Goal: Task Accomplishment & Management: Use online tool/utility

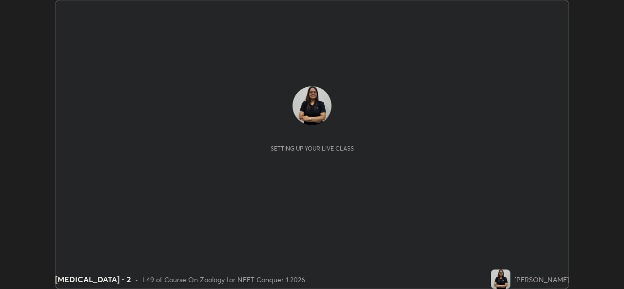
scroll to position [289, 623]
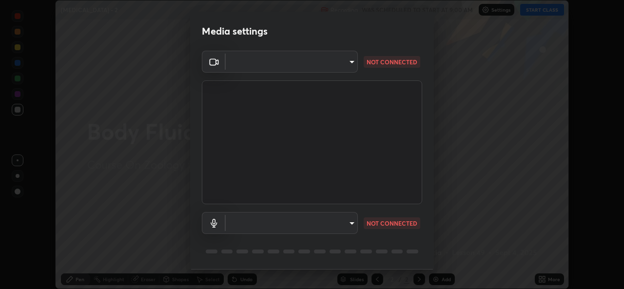
type input "a83bb134842fd6c46cae91b6313aa5efba961fee809e7364c6ef7c36ed00ea69"
type input "1096ec1564036cbcf0e9abd5aaef12808ae7e2dc0601459cd77712751889dd54"
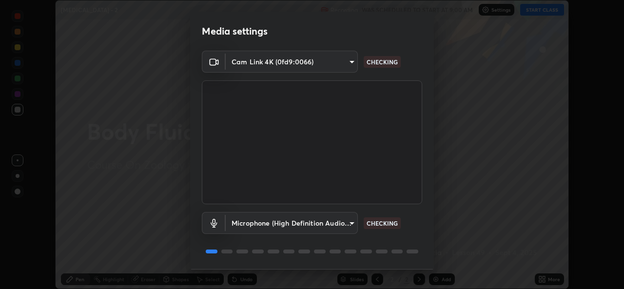
scroll to position [31, 0]
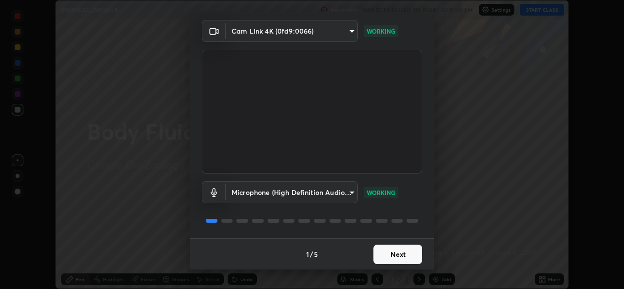
click at [393, 257] on button "Next" at bounding box center [397, 254] width 49 height 19
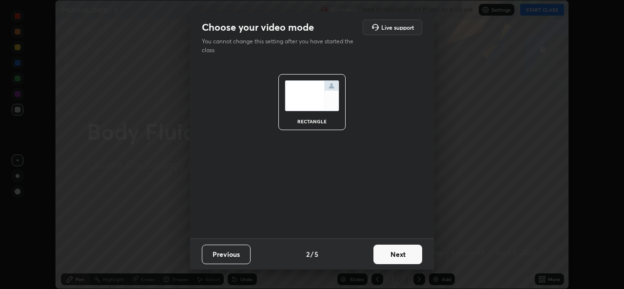
scroll to position [0, 0]
click at [397, 249] on button "Next" at bounding box center [397, 254] width 49 height 19
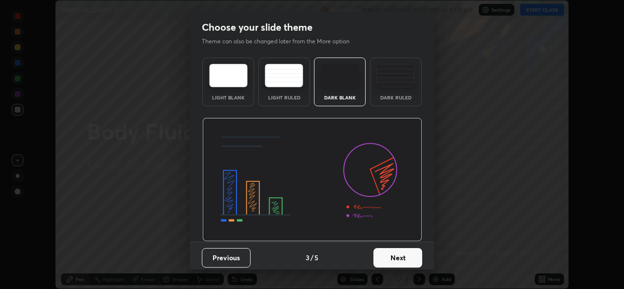
click at [401, 248] on button "Next" at bounding box center [397, 257] width 49 height 19
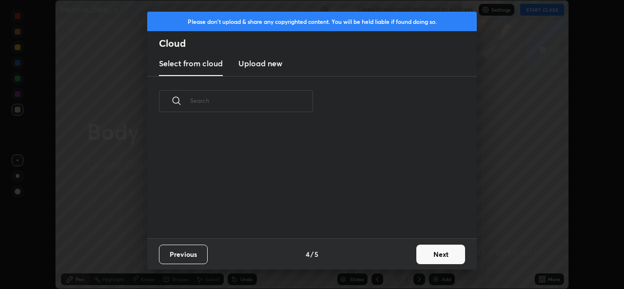
click at [432, 253] on button "Next" at bounding box center [440, 254] width 49 height 19
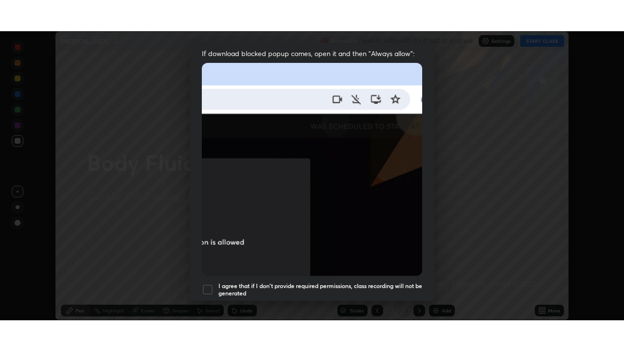
scroll to position [229, 0]
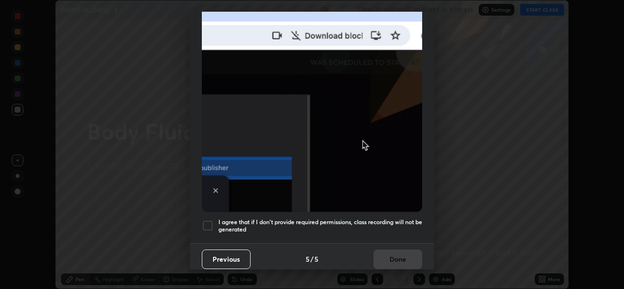
click at [207, 222] on div at bounding box center [208, 226] width 12 height 12
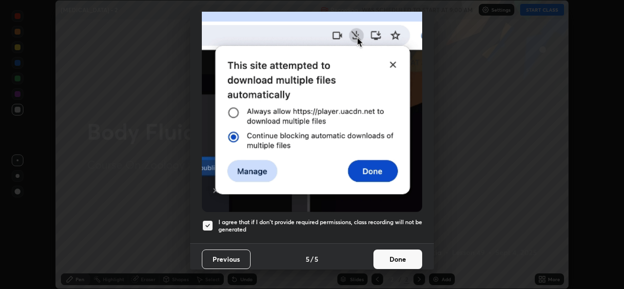
click at [391, 251] on button "Done" at bounding box center [397, 258] width 49 height 19
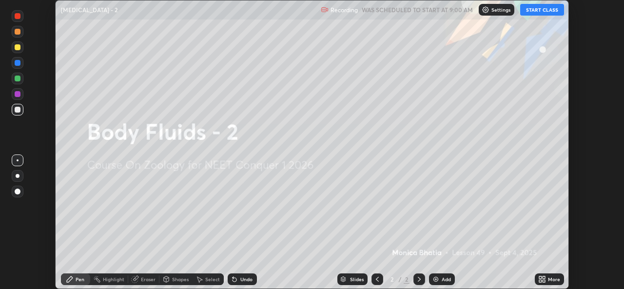
click at [549, 8] on button "START CLASS" at bounding box center [542, 10] width 44 height 12
click at [544, 277] on icon at bounding box center [543, 277] width 2 height 2
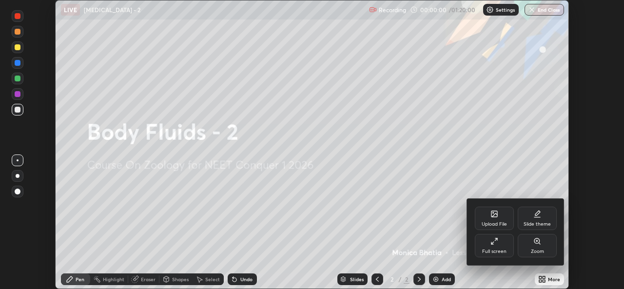
click at [497, 251] on div "Full screen" at bounding box center [494, 251] width 24 height 5
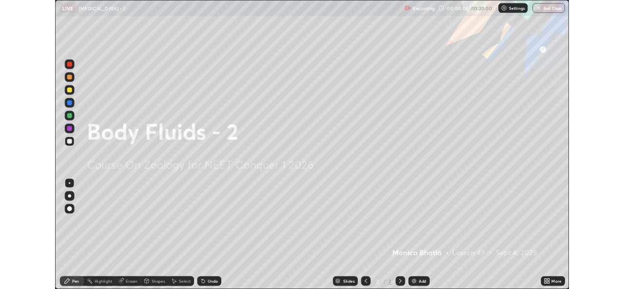
scroll to position [351, 624]
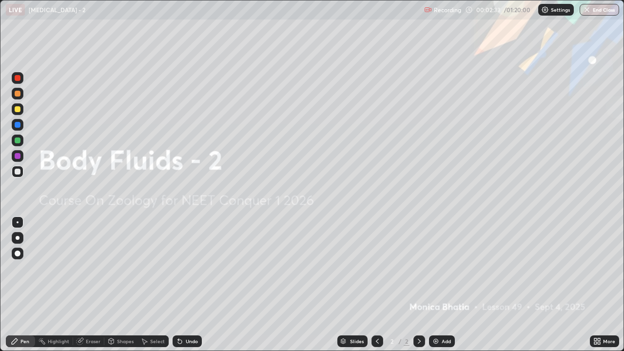
click at [444, 288] on div "Add" at bounding box center [445, 341] width 9 height 5
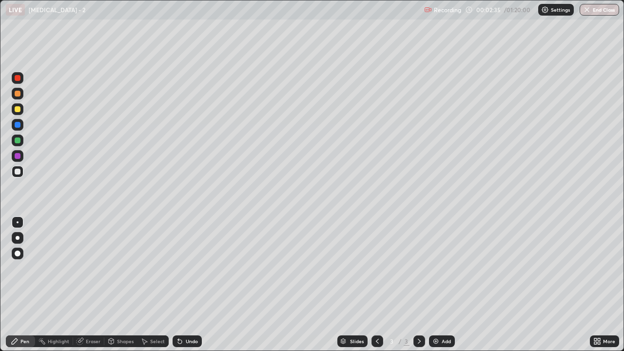
click at [19, 236] on div at bounding box center [18, 238] width 4 height 4
click at [552, 8] on p "Settings" at bounding box center [560, 9] width 19 height 5
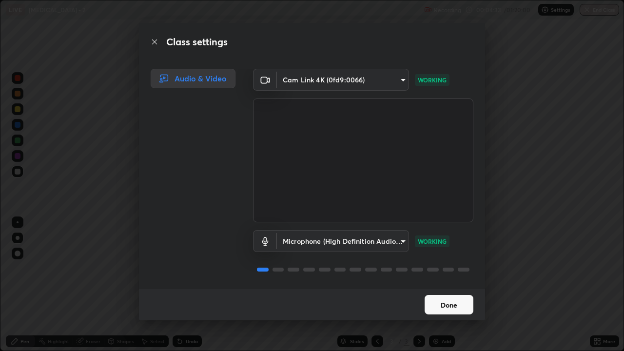
click at [461, 288] on button "Done" at bounding box center [448, 304] width 49 height 19
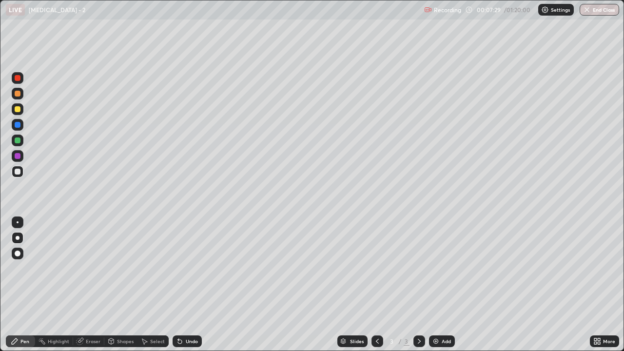
click at [18, 109] on div at bounding box center [18, 109] width 6 height 6
click at [12, 129] on div at bounding box center [18, 125] width 12 height 12
click at [17, 171] on div at bounding box center [18, 172] width 6 height 6
click at [15, 144] on div at bounding box center [18, 140] width 12 height 12
click at [17, 160] on div at bounding box center [18, 156] width 12 height 12
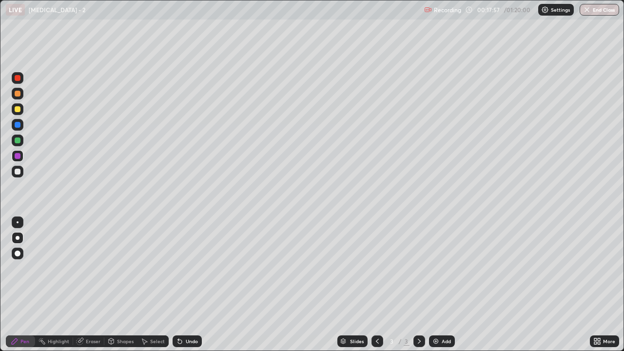
click at [445, 288] on div "Add" at bounding box center [445, 341] width 9 height 5
click at [418, 288] on icon at bounding box center [419, 341] width 8 height 8
click at [377, 288] on icon at bounding box center [377, 341] width 8 height 8
click at [446, 288] on div "Add" at bounding box center [445, 341] width 9 height 5
click at [448, 288] on div "Add" at bounding box center [445, 341] width 9 height 5
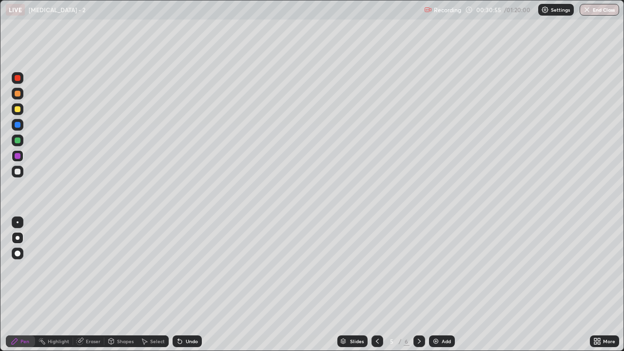
click at [20, 173] on div at bounding box center [18, 172] width 12 height 12
click at [123, 288] on div "Shapes" at bounding box center [125, 341] width 17 height 5
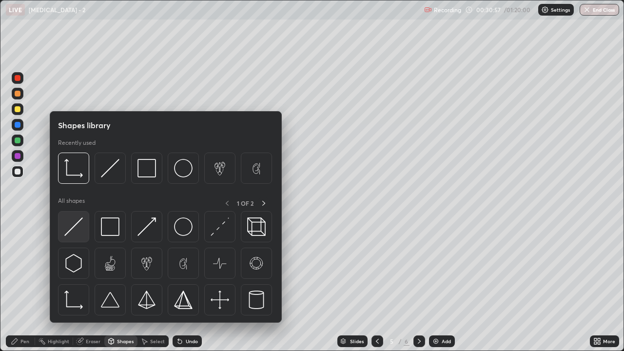
click at [78, 224] on img at bounding box center [73, 226] width 19 height 19
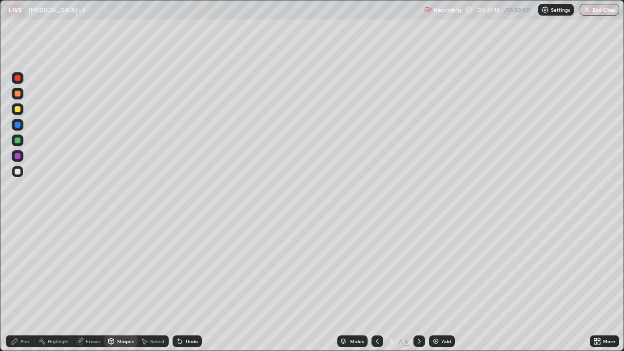
click at [13, 288] on div "Pen" at bounding box center [20, 341] width 29 height 12
click at [20, 158] on div at bounding box center [18, 156] width 6 height 6
click at [13, 109] on div at bounding box center [18, 109] width 12 height 12
click at [444, 288] on div "Add" at bounding box center [445, 341] width 9 height 5
click at [20, 175] on div at bounding box center [18, 172] width 12 height 12
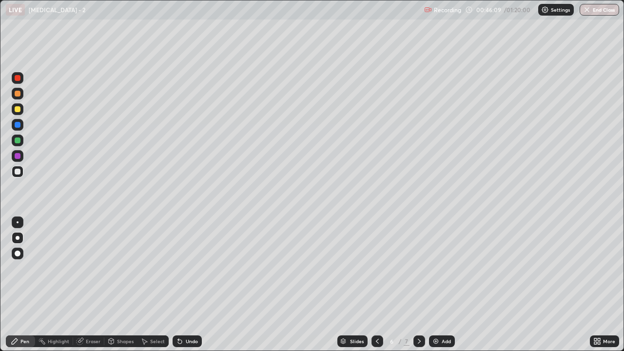
click at [18, 141] on div at bounding box center [18, 140] width 6 height 6
click at [451, 288] on div "Add" at bounding box center [442, 341] width 26 height 12
click at [376, 288] on icon at bounding box center [377, 341] width 8 height 8
click at [420, 288] on icon at bounding box center [419, 341] width 8 height 8
click at [375, 288] on icon at bounding box center [377, 341] width 8 height 8
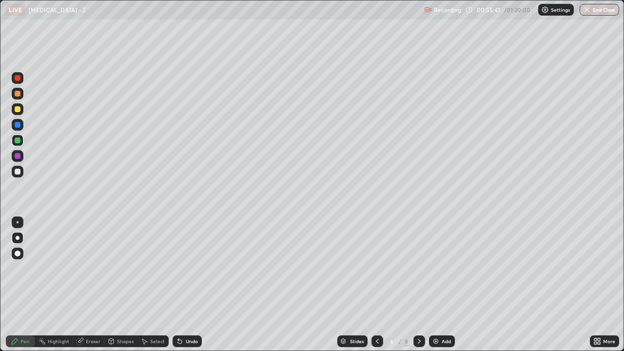
click at [376, 288] on div at bounding box center [377, 341] width 12 height 12
click at [376, 288] on icon at bounding box center [377, 341] width 8 height 8
click at [377, 288] on icon at bounding box center [377, 341] width 3 height 5
click at [376, 288] on icon at bounding box center [377, 341] width 3 height 5
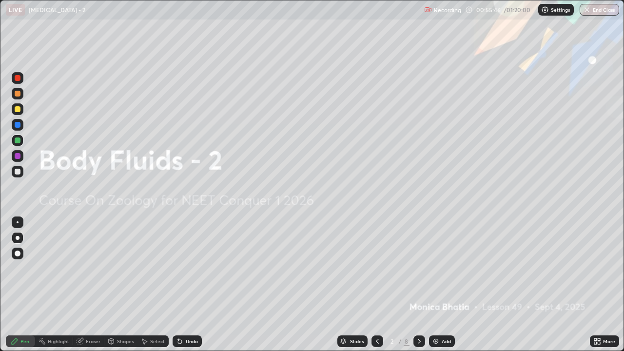
click at [418, 288] on icon at bounding box center [419, 341] width 8 height 8
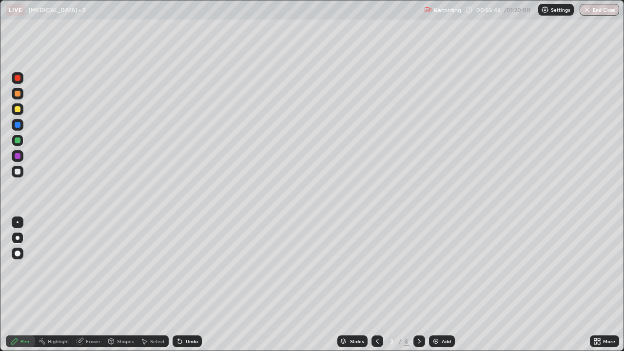
click at [419, 288] on icon at bounding box center [419, 341] width 3 height 5
click at [419, 288] on icon at bounding box center [419, 341] width 8 height 8
click at [445, 288] on div "Add" at bounding box center [445, 341] width 9 height 5
click at [603, 12] on button "End Class" at bounding box center [598, 10] width 39 height 12
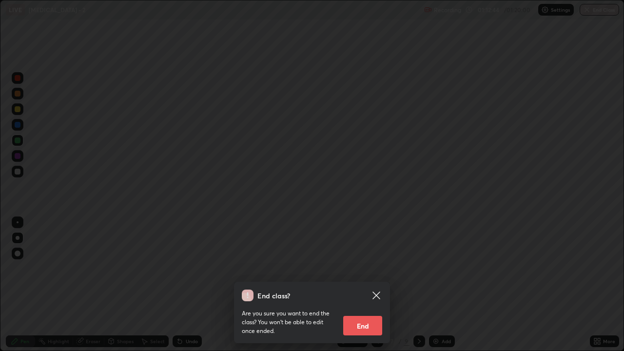
click at [600, 8] on div "End class? Are you sure you want to end the class? You won’t be able to edit on…" at bounding box center [312, 175] width 624 height 351
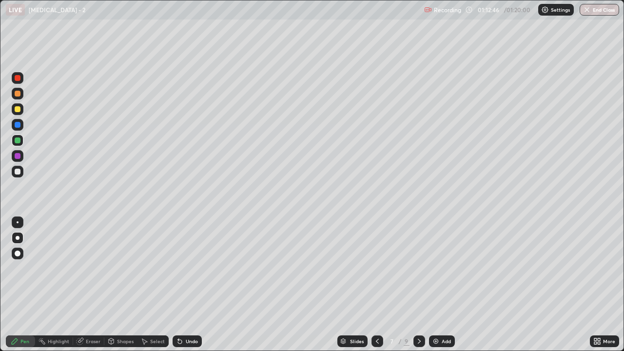
click at [607, 9] on button "End Class" at bounding box center [598, 10] width 39 height 12
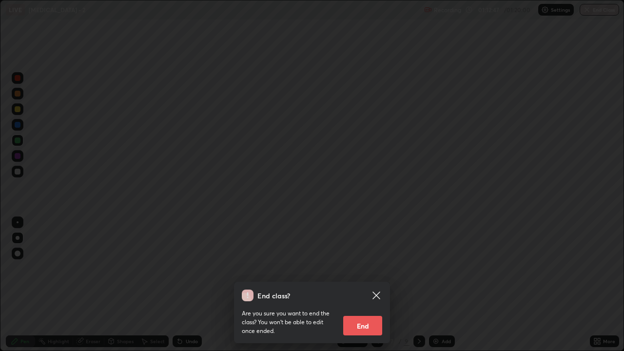
click at [355, 288] on button "End" at bounding box center [362, 325] width 39 height 19
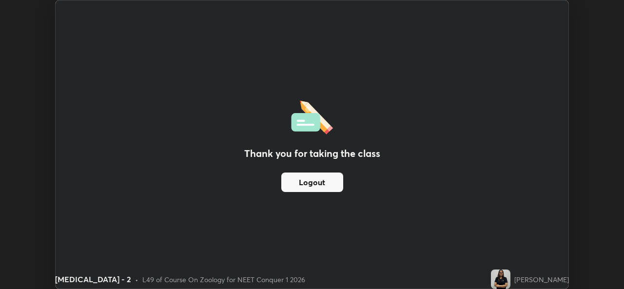
scroll to position [48435, 48100]
